Goal: Task Accomplishment & Management: Manage account settings

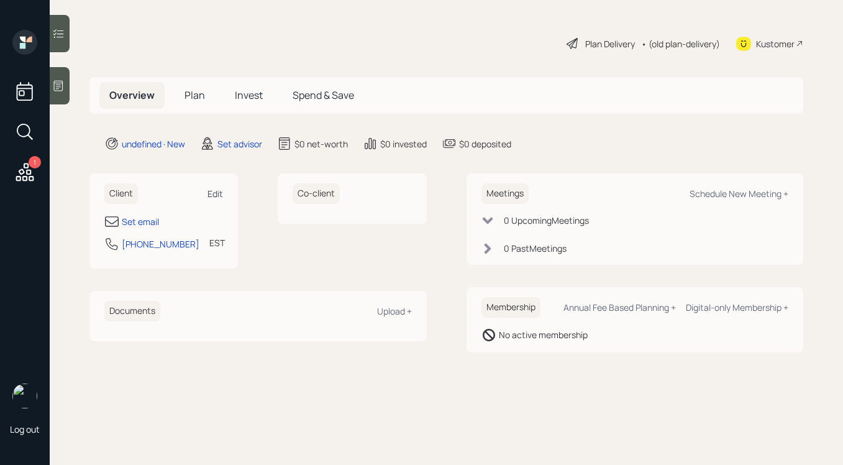
click at [216, 188] on div "Edit" at bounding box center [216, 194] width 16 height 12
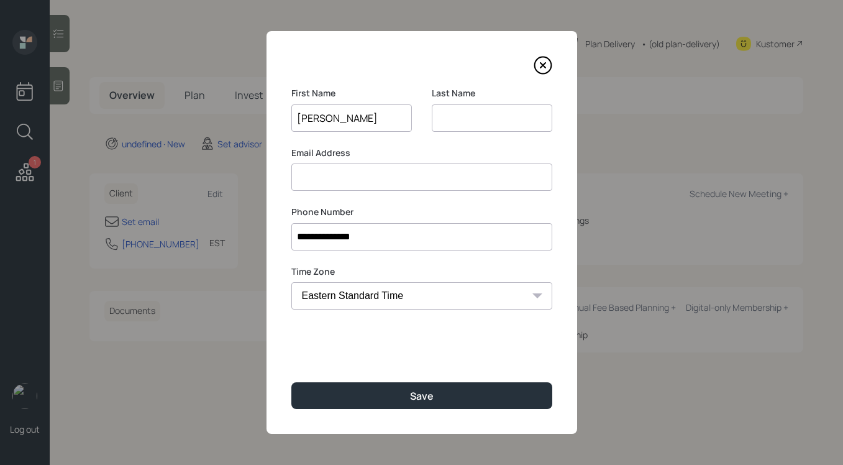
type input "[PERSON_NAME]"
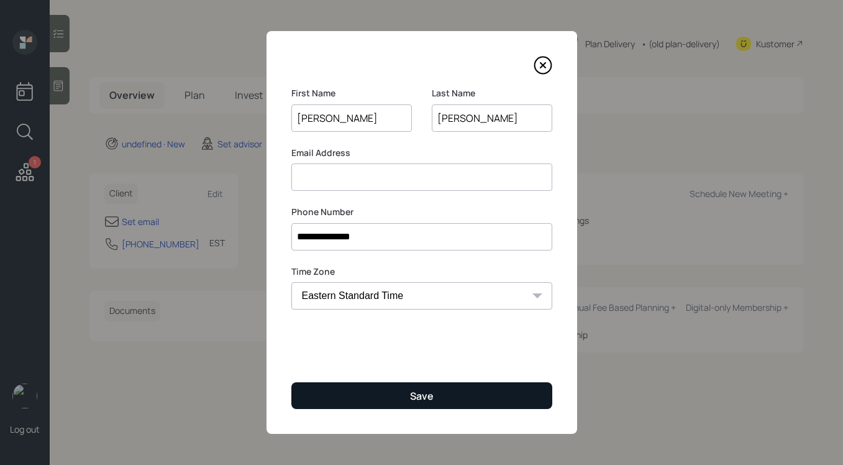
type input "[PERSON_NAME]"
click at [373, 388] on button "Save" at bounding box center [421, 395] width 261 height 27
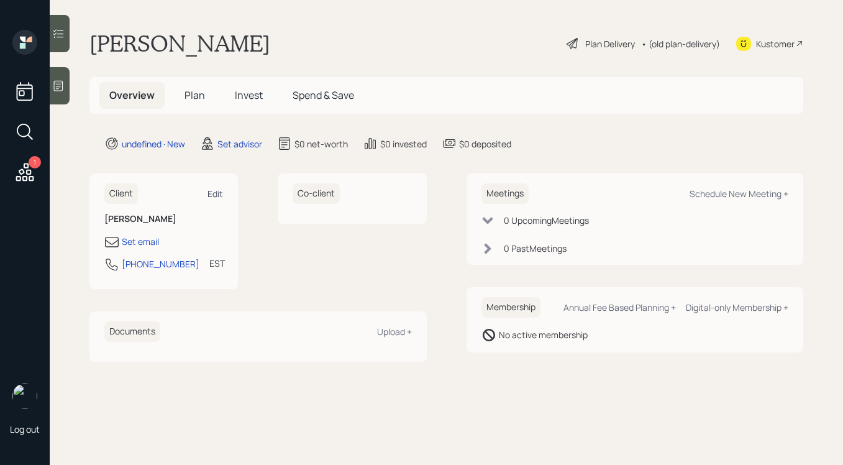
click at [223, 189] on div "Edit" at bounding box center [216, 194] width 16 height 12
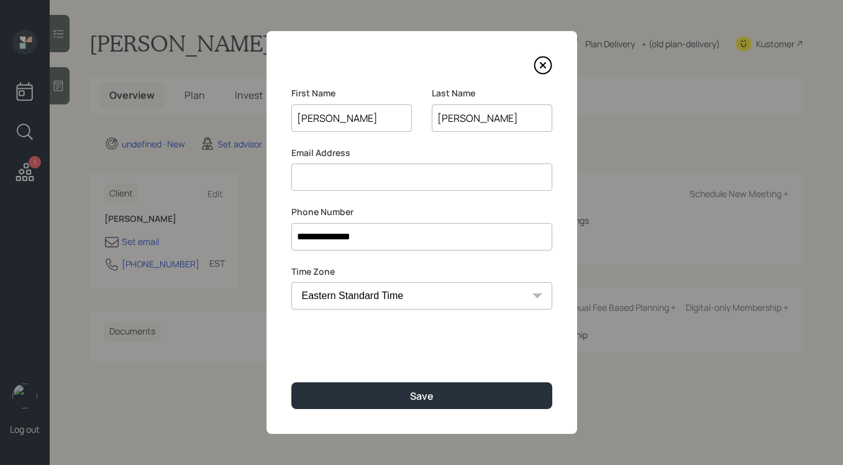
click at [384, 185] on input at bounding box center [421, 176] width 261 height 27
type input "[EMAIL_ADDRESS][DOMAIN_NAME]"
click at [446, 118] on input "[PERSON_NAME]" at bounding box center [492, 117] width 121 height 27
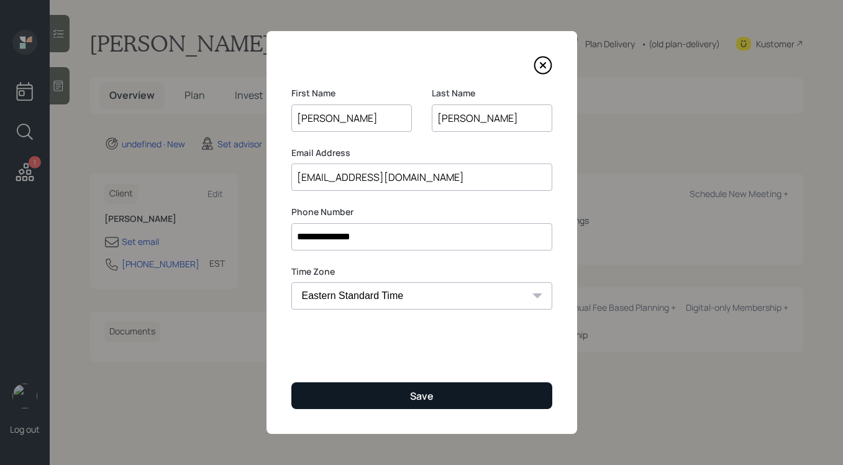
type input "[PERSON_NAME]"
click at [423, 396] on div "Save" at bounding box center [422, 396] width 24 height 14
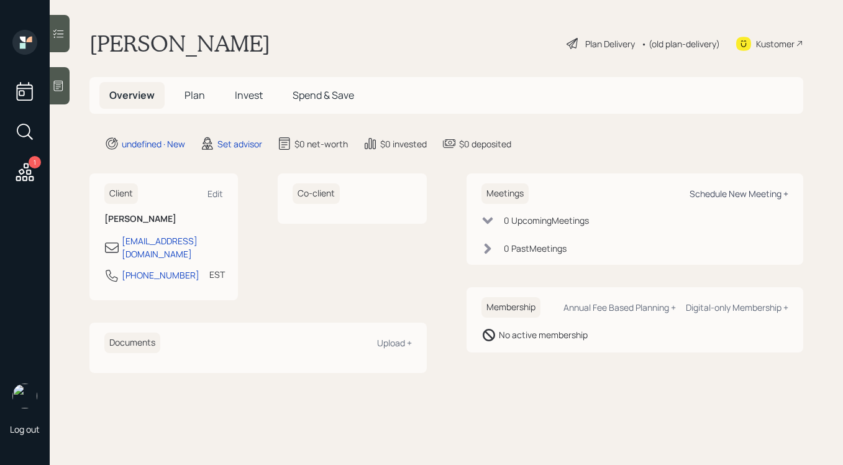
click at [724, 198] on div "Schedule New Meeting +" at bounding box center [739, 194] width 99 height 12
select select "round-[PERSON_NAME]"
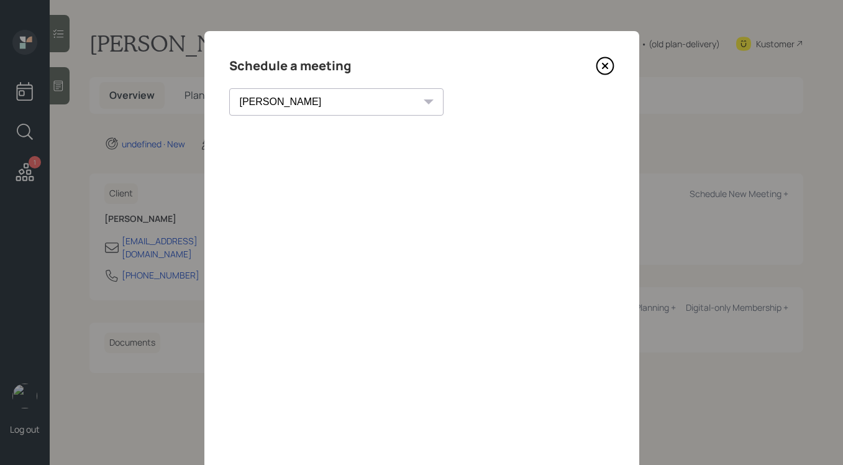
click at [605, 62] on icon at bounding box center [605, 66] width 19 height 19
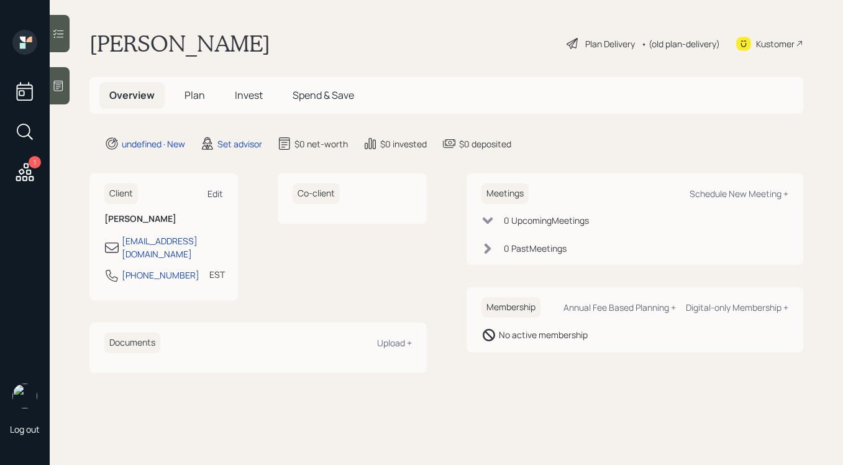
click at [216, 192] on div "Edit" at bounding box center [216, 194] width 16 height 12
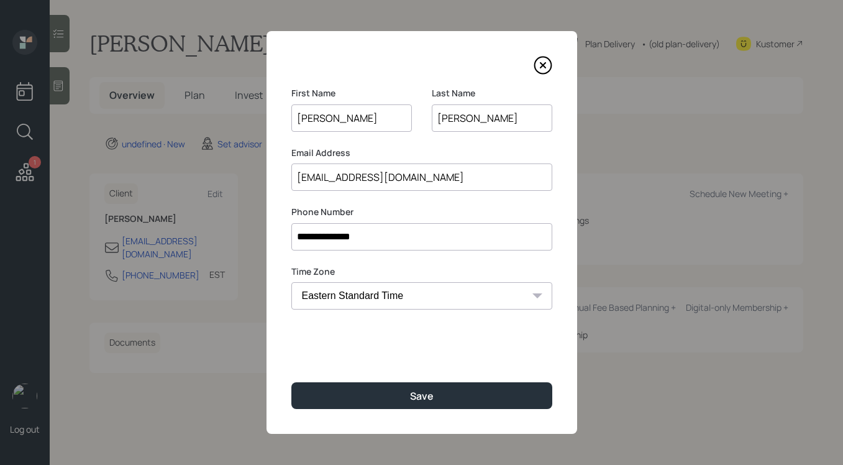
click at [357, 304] on select "Eastern Standard Time Central Standard Time Mountain Standard Time Pacific Stan…" at bounding box center [421, 295] width 261 height 27
select select "America/[GEOGRAPHIC_DATA]"
click at [291, 282] on select "Eastern Standard Time Central Standard Time Mountain Standard Time Pacific Stan…" at bounding box center [421, 295] width 261 height 27
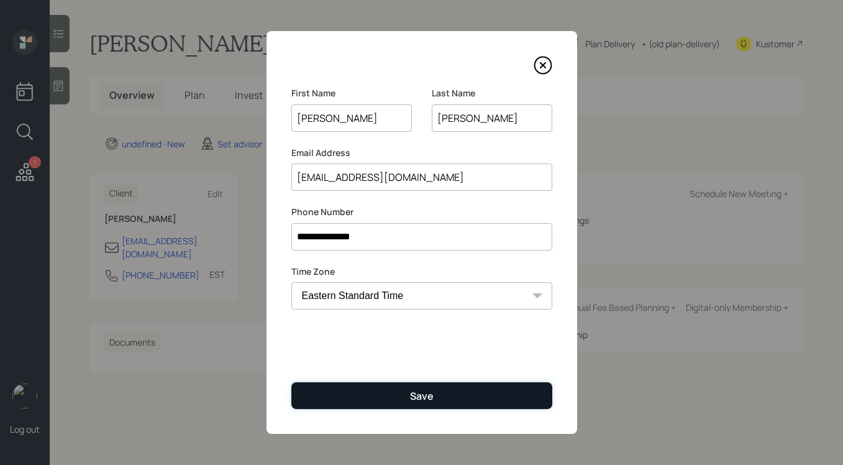
click at [377, 385] on button "Save" at bounding box center [421, 395] width 261 height 27
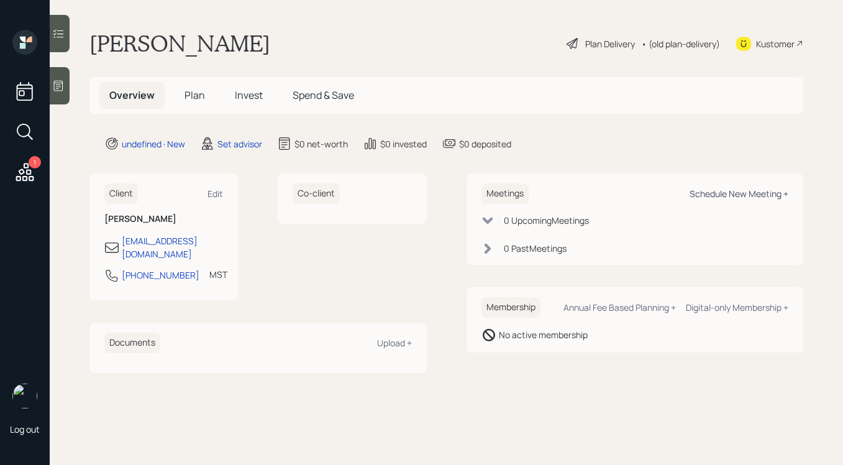
click at [695, 190] on div "Schedule New Meeting +" at bounding box center [739, 194] width 99 height 12
select select "round-[PERSON_NAME]"
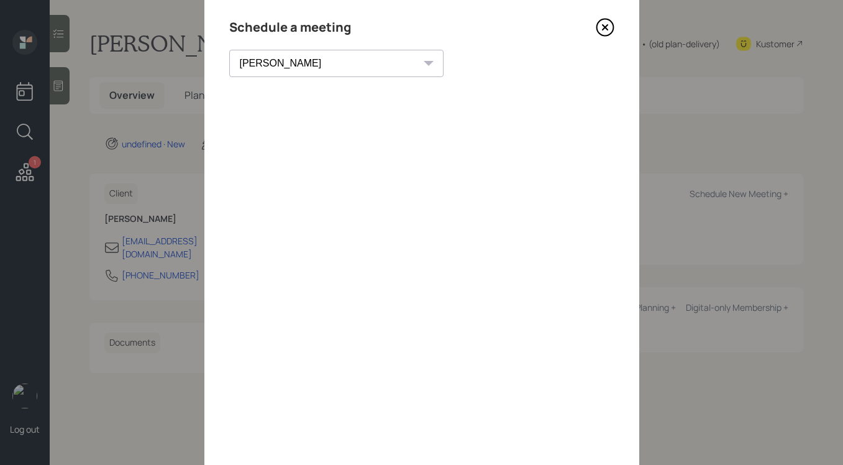
scroll to position [38, 0]
click at [602, 31] on icon at bounding box center [605, 28] width 19 height 19
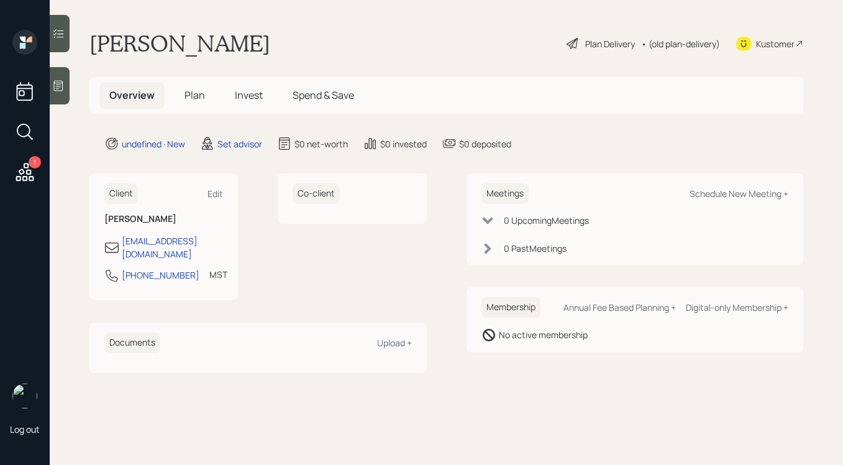
click at [58, 86] on icon at bounding box center [58, 86] width 12 height 12
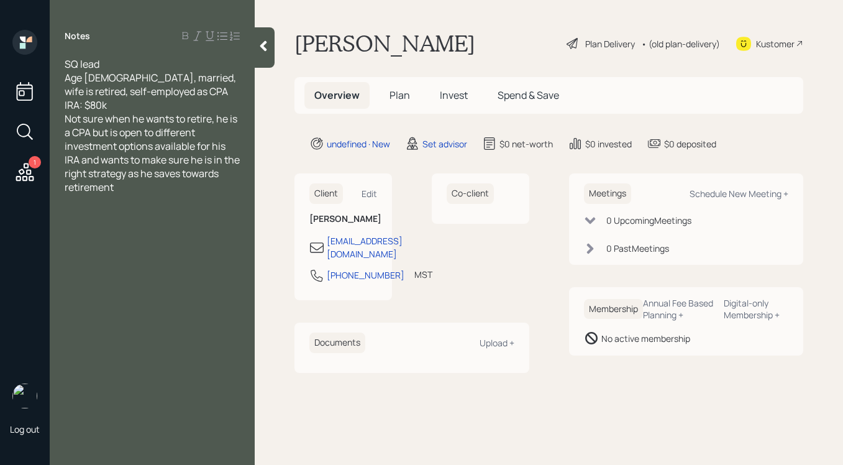
click at [194, 111] on div "IRA: $80k" at bounding box center [152, 105] width 175 height 14
click at [264, 50] on icon at bounding box center [263, 46] width 12 height 12
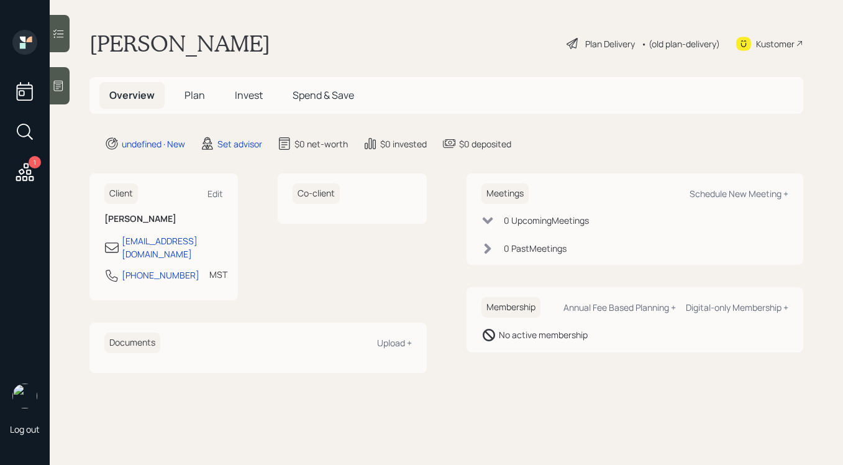
click at [63, 93] on div at bounding box center [60, 85] width 20 height 37
